Goal: Task Accomplishment & Management: Manage account settings

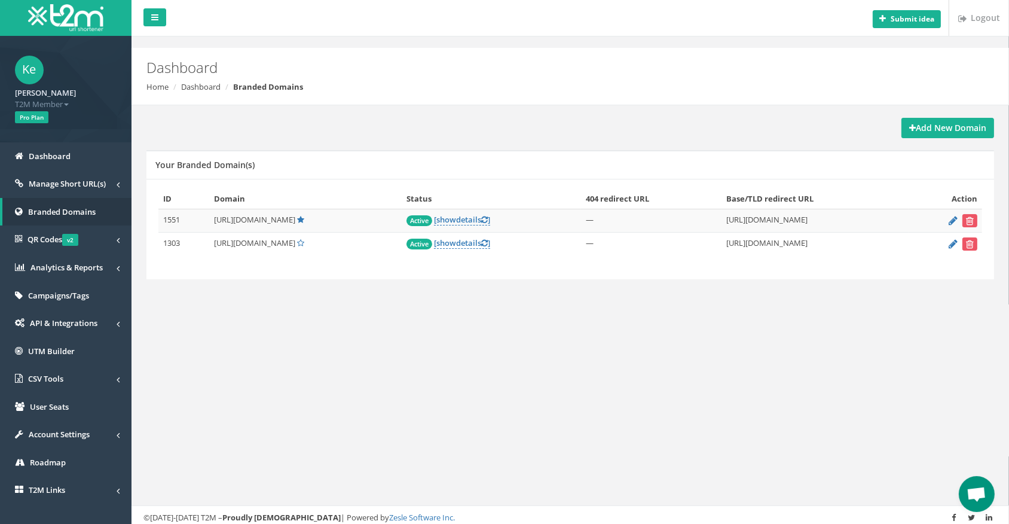
click at [948, 223] on form at bounding box center [946, 220] width 64 height 13
click at [949, 221] on icon at bounding box center [953, 220] width 9 height 8
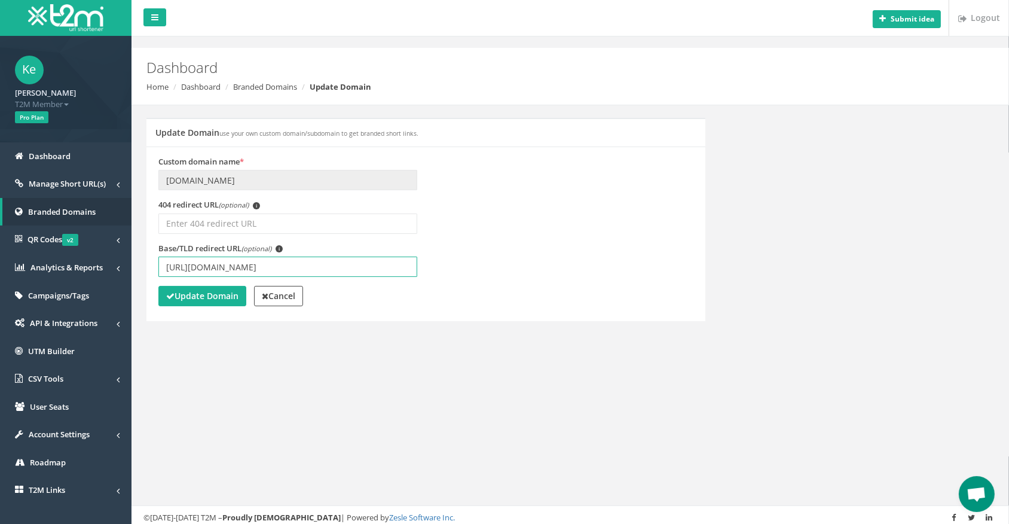
click at [267, 266] on input "[URL][DOMAIN_NAME]" at bounding box center [287, 267] width 259 height 20
type input "[URL][DOMAIN_NAME]"
click at [206, 296] on strong "Update Domain" at bounding box center [202, 295] width 72 height 11
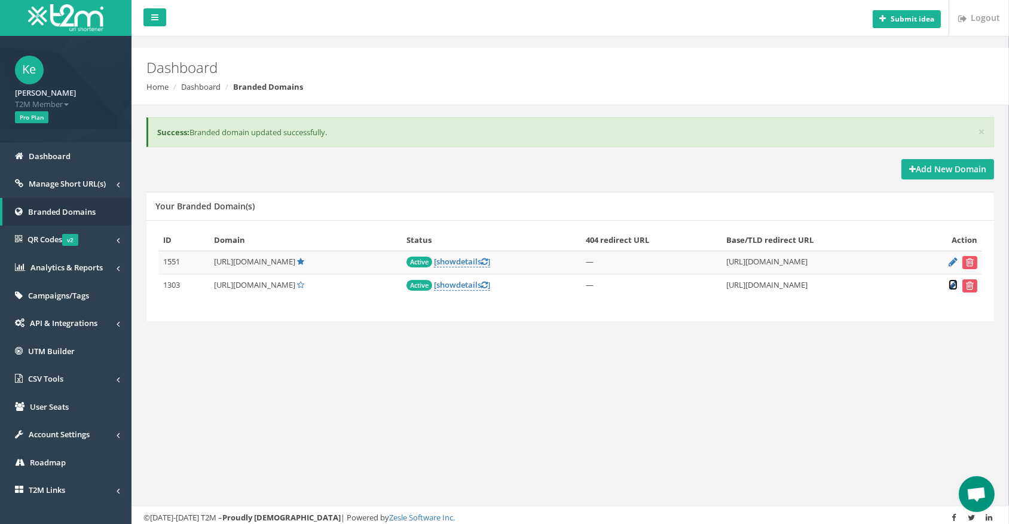
click at [951, 285] on icon at bounding box center [953, 285] width 9 height 8
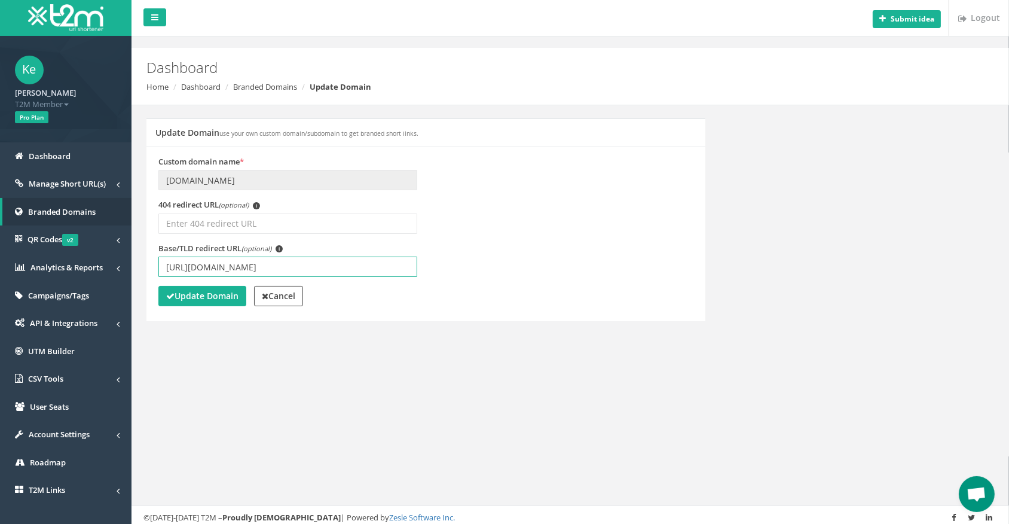
drag, startPoint x: 270, startPoint y: 267, endPoint x: 258, endPoint y: 277, distance: 15.7
click at [269, 267] on input "https://www.betmarino852.com/tr/" at bounding box center [287, 267] width 259 height 20
type input "[URL][DOMAIN_NAME]"
click at [201, 292] on strong "Update Domain" at bounding box center [202, 295] width 72 height 11
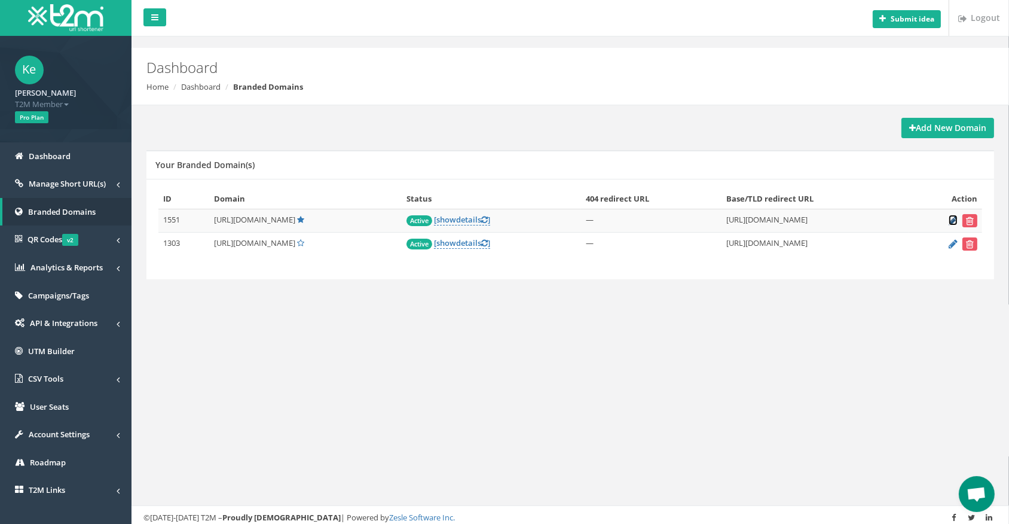
click at [951, 221] on icon at bounding box center [953, 220] width 9 height 8
click at [69, 182] on span "Manage Short URL(s)" at bounding box center [67, 183] width 77 height 11
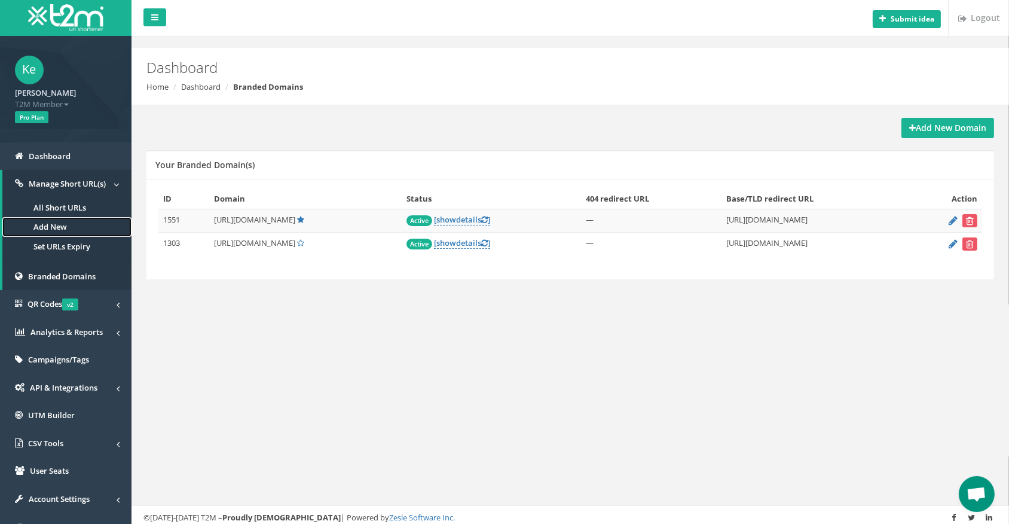
click at [64, 231] on link "Add New" at bounding box center [66, 227] width 129 height 20
